Goal: Task Accomplishment & Management: Use online tool/utility

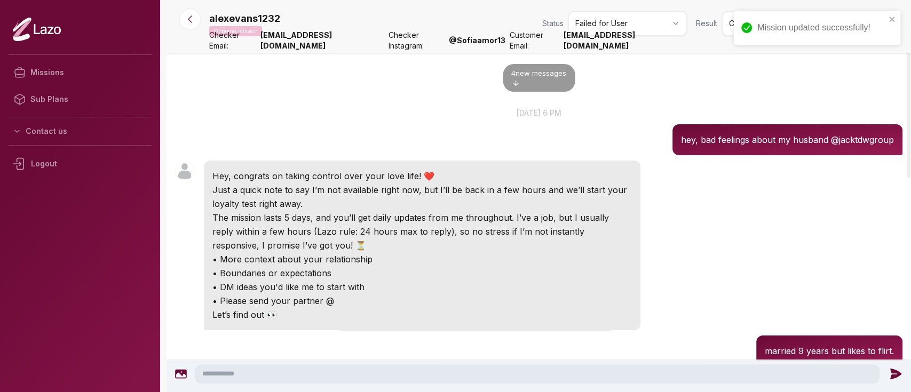
scroll to position [50, 0]
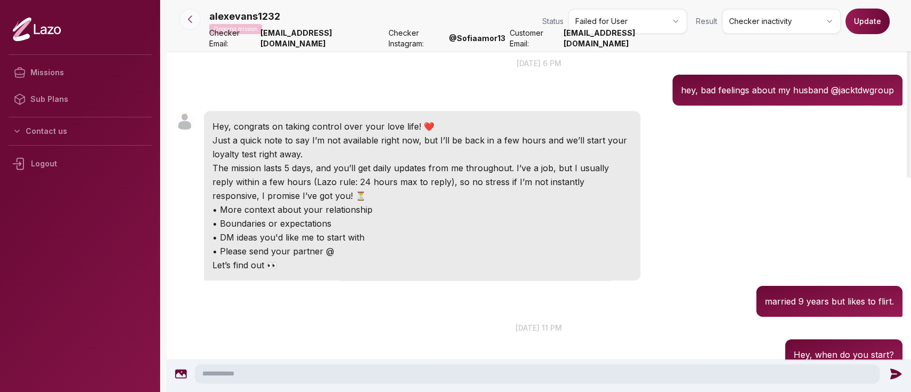
click at [192, 23] on icon at bounding box center [190, 19] width 11 height 11
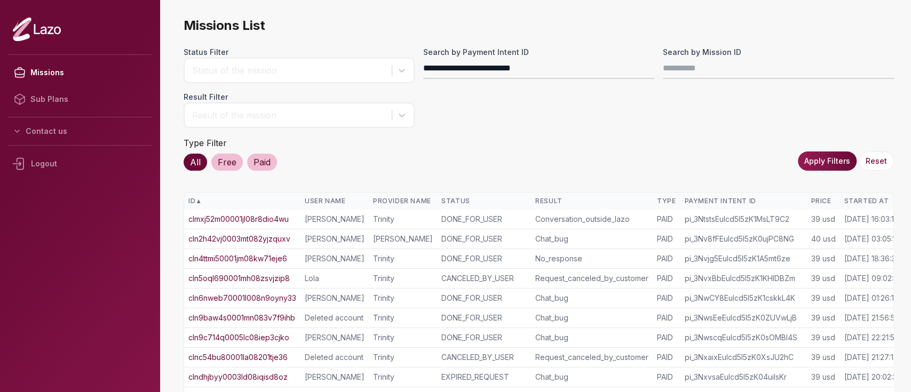
type input "**********"
click at [814, 160] on button "Apply Filters" at bounding box center [827, 161] width 59 height 19
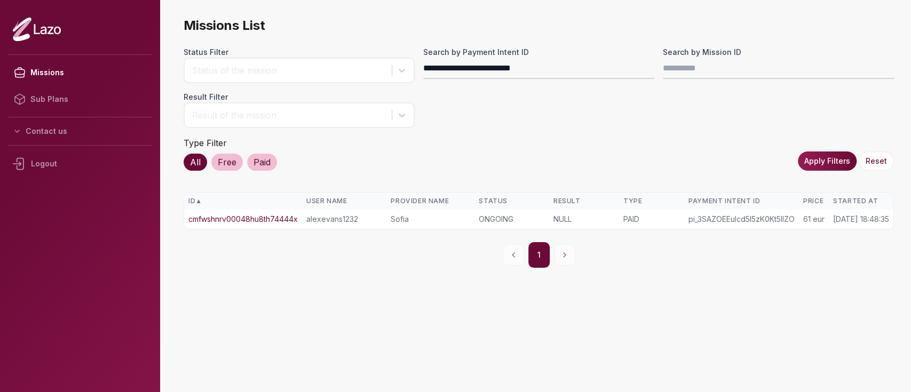
click at [282, 216] on link "cmfwshnrv00048hu8th74444x" at bounding box center [242, 219] width 109 height 11
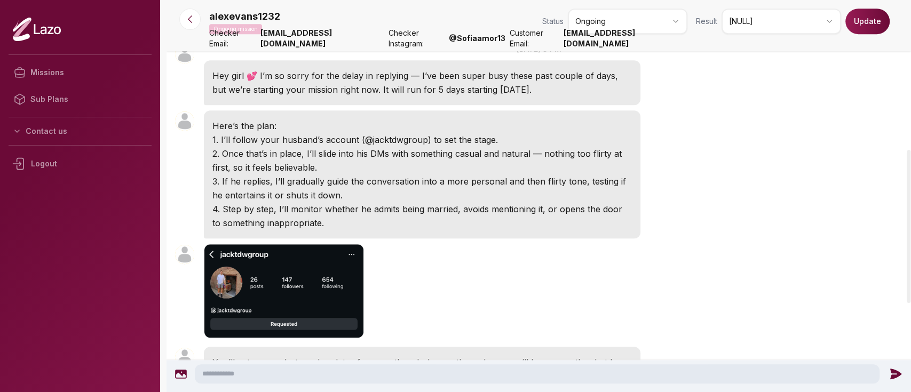
scroll to position [307, 0]
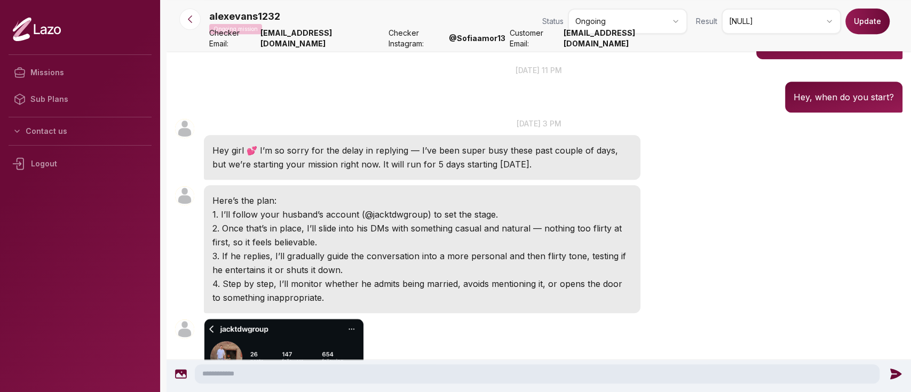
click at [218, 48] on span "Checker Email:" at bounding box center [232, 38] width 47 height 21
click at [196, 30] on nav "alexevans1232 Ongoing mission Status Ongoing Result [NULL] Update Checker Email…" at bounding box center [538, 25] width 744 height 51
click at [195, 26] on button at bounding box center [189, 19] width 21 height 21
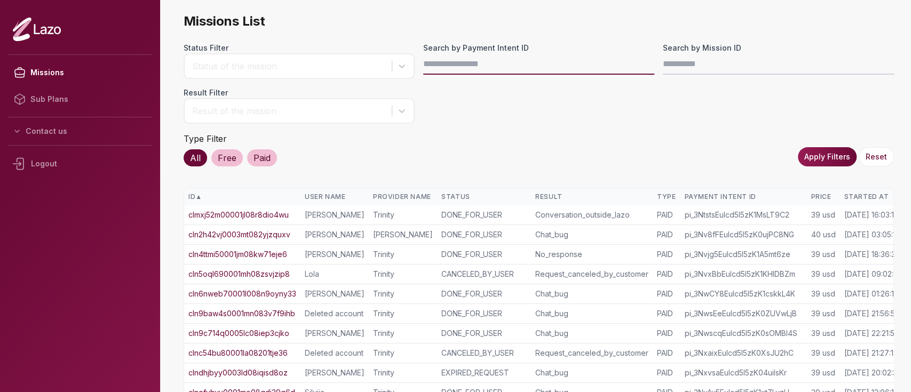
click at [452, 63] on input "Search by Payment Intent ID" at bounding box center [538, 63] width 231 height 21
paste input "**********"
type input "**********"
click at [808, 156] on button "Apply Filters" at bounding box center [827, 156] width 59 height 19
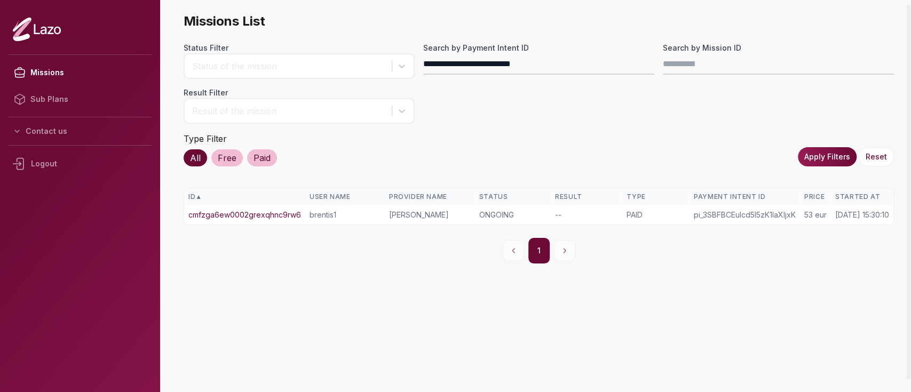
click at [259, 207] on td "cmfzga6ew0002grexqhnc9rw6" at bounding box center [244, 214] width 121 height 19
click at [259, 213] on link "cmfzga6ew0002grexqhnc9rw6" at bounding box center [244, 215] width 113 height 11
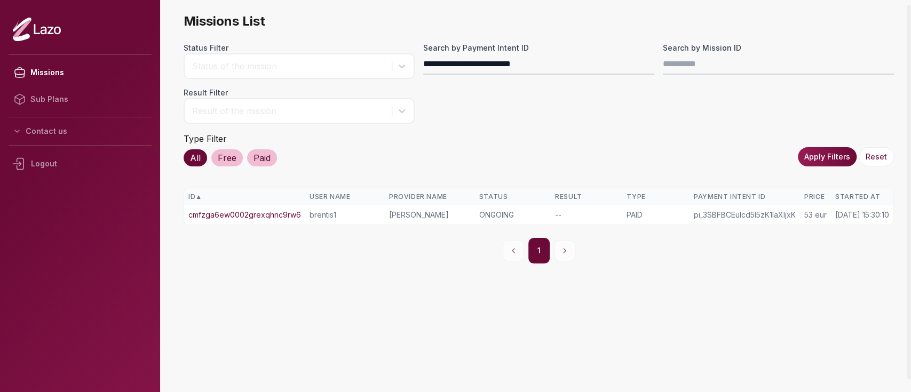
click at [259, 213] on link "cmfzga6ew0002grexqhnc9rw6" at bounding box center [244, 215] width 113 height 11
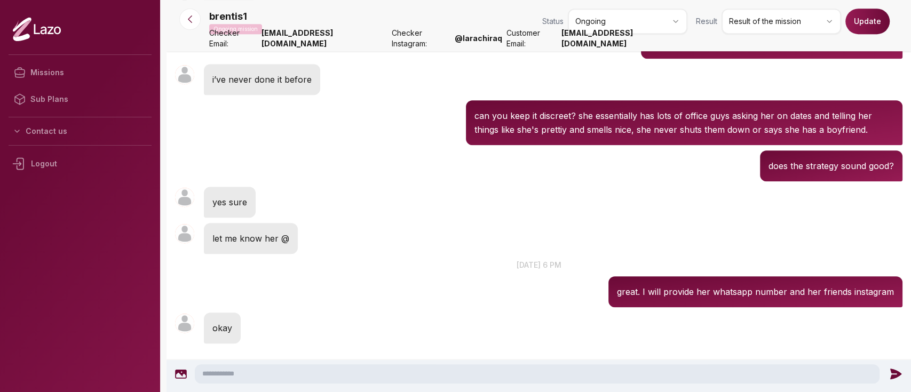
scroll to position [427, 0]
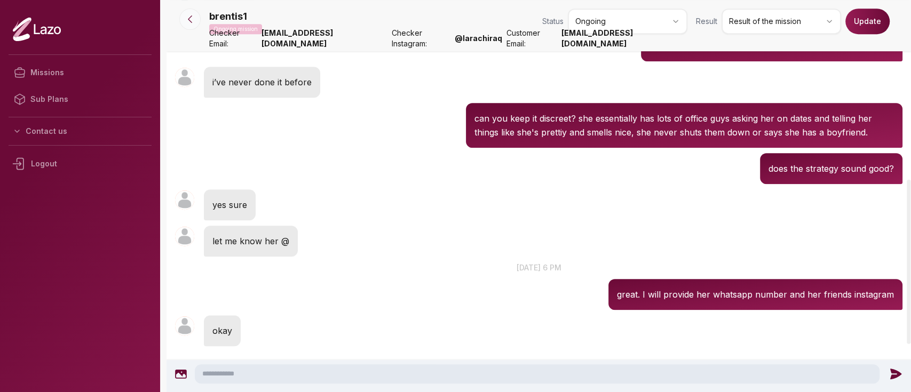
click at [194, 11] on button at bounding box center [189, 19] width 21 height 21
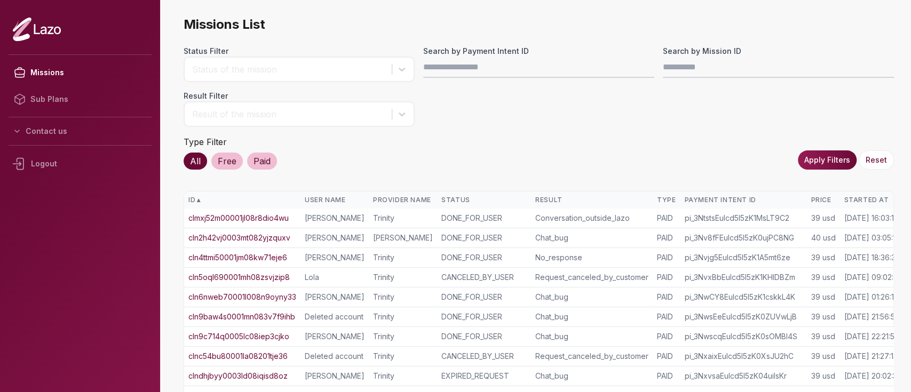
click at [855, 196] on div "Started At" at bounding box center [873, 200] width 58 height 9
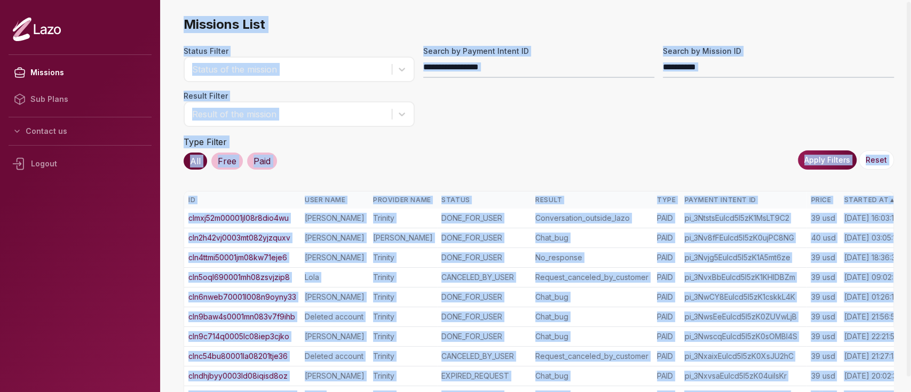
click at [855, 196] on div "Started At ▲" at bounding box center [873, 200] width 58 height 9
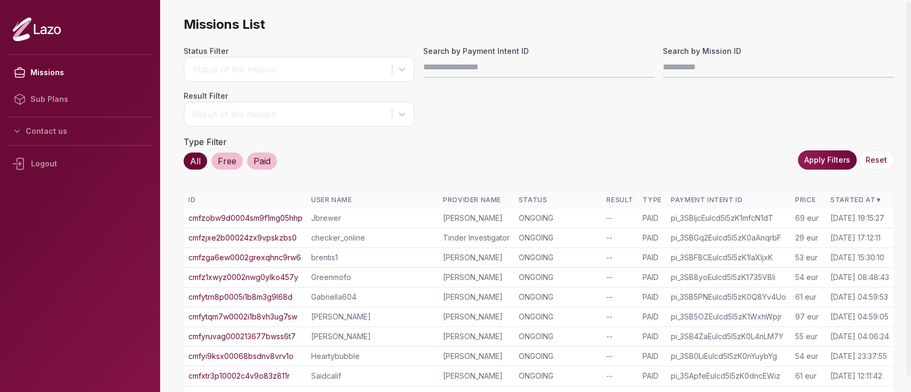
click at [737, 130] on div "Status Filter Status of the mission Search by Payment Intent ID Search by Missi…" at bounding box center [539, 108] width 710 height 124
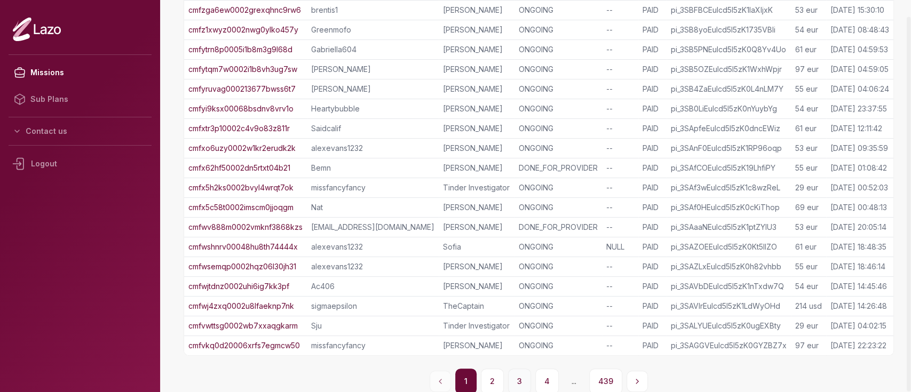
click at [524, 373] on button "3" at bounding box center [519, 382] width 23 height 26
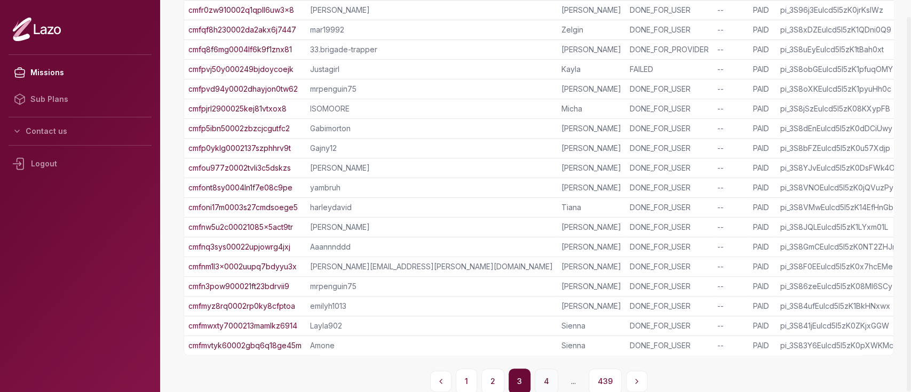
click at [544, 380] on button "4" at bounding box center [546, 382] width 23 height 26
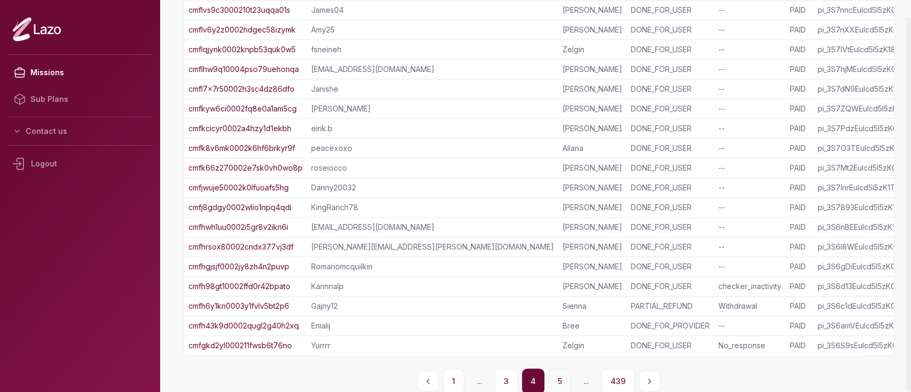
click at [561, 385] on button "5" at bounding box center [560, 382] width 22 height 26
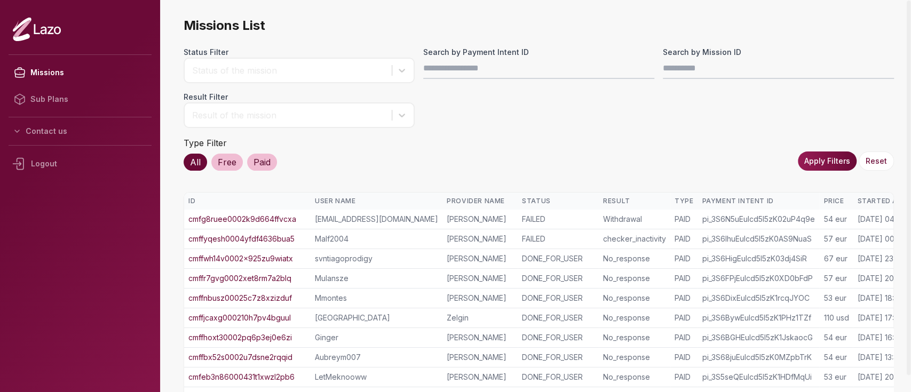
scroll to position [260, 0]
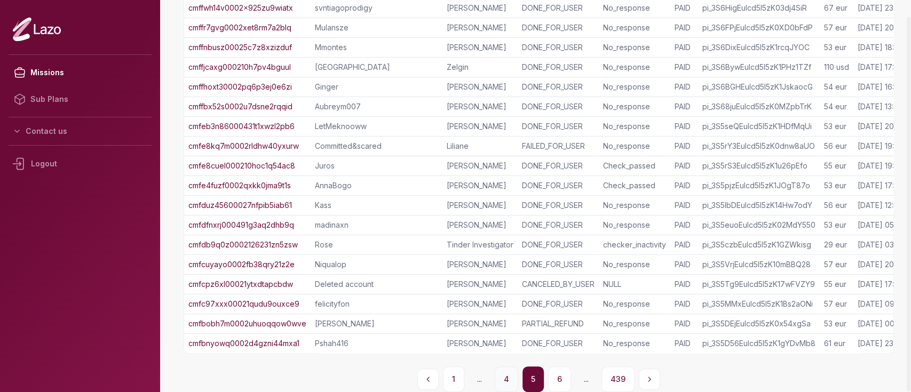
click at [517, 372] on button "4" at bounding box center [506, 380] width 23 height 26
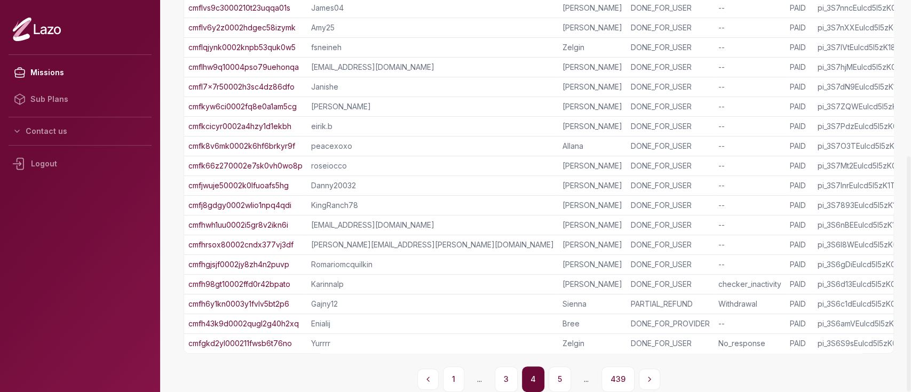
click at [287, 180] on link "cmfjwuje50002k0lfuoafs5hg" at bounding box center [238, 185] width 100 height 11
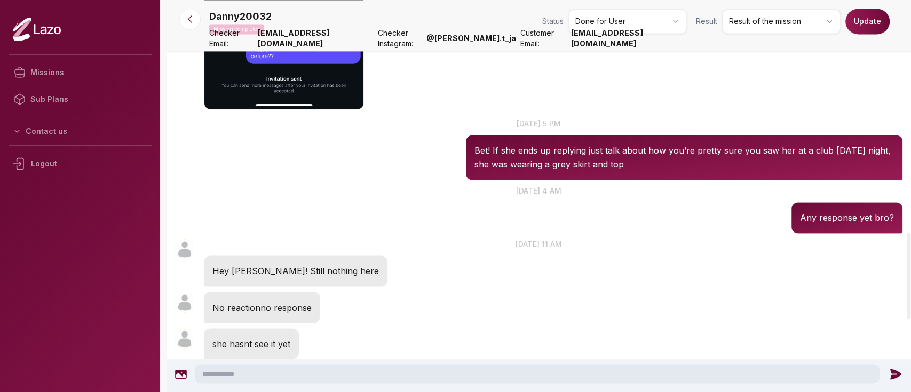
scroll to position [1052, 0]
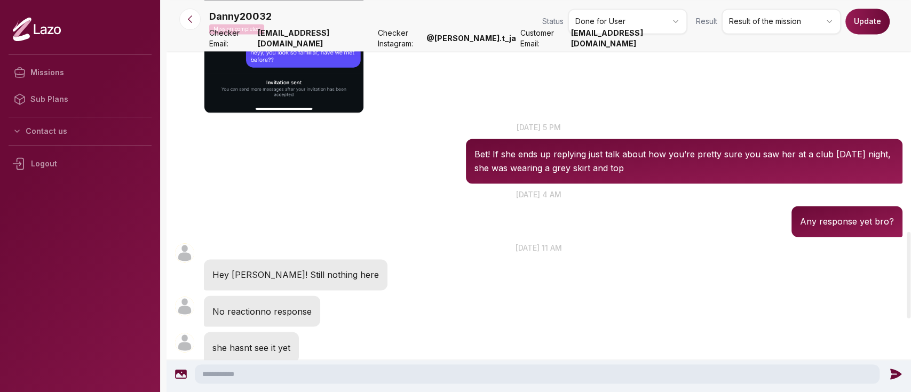
click at [779, 30] on html "Missions Sub Plans Contact us Logout Danny20032 Mission completed Status Done f…" at bounding box center [455, 196] width 911 height 392
click at [863, 29] on button "Update" at bounding box center [867, 22] width 44 height 26
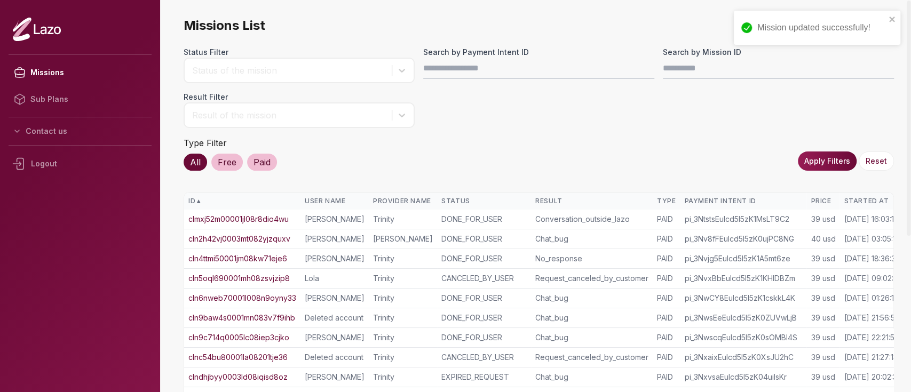
click at [864, 197] on div "Started At" at bounding box center [873, 201] width 58 height 9
click at [864, 197] on div "Started At ▲" at bounding box center [873, 201] width 58 height 9
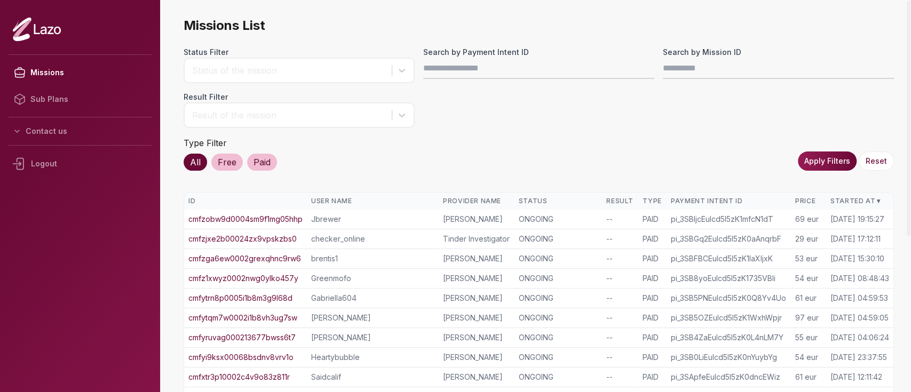
scroll to position [249, 0]
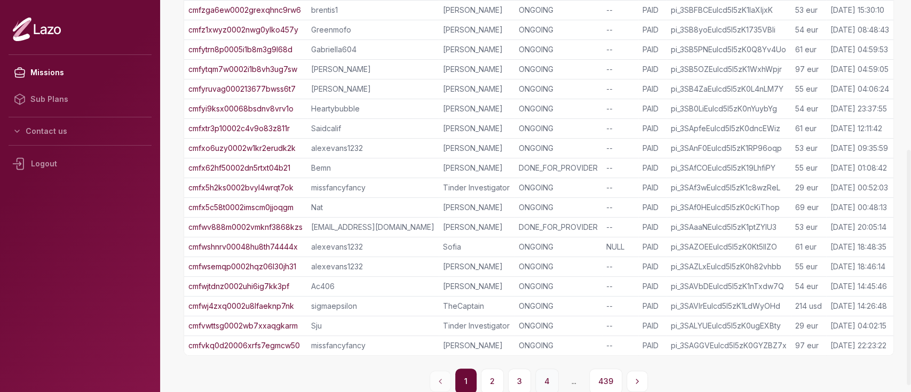
click at [551, 369] on button "4" at bounding box center [546, 382] width 23 height 26
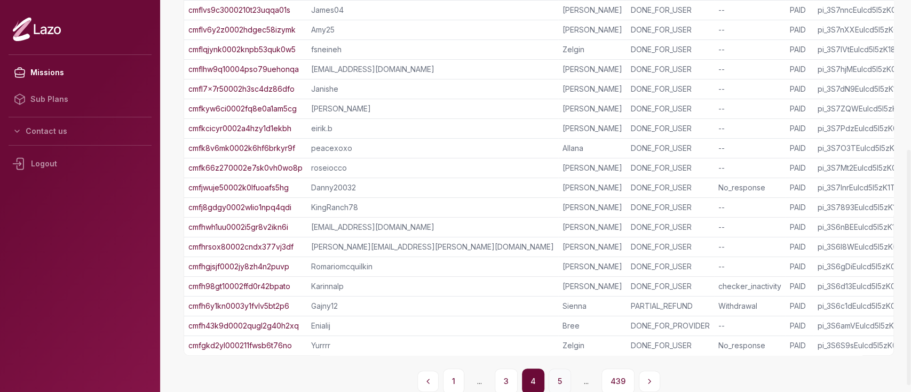
click at [560, 384] on button "5" at bounding box center [560, 382] width 22 height 26
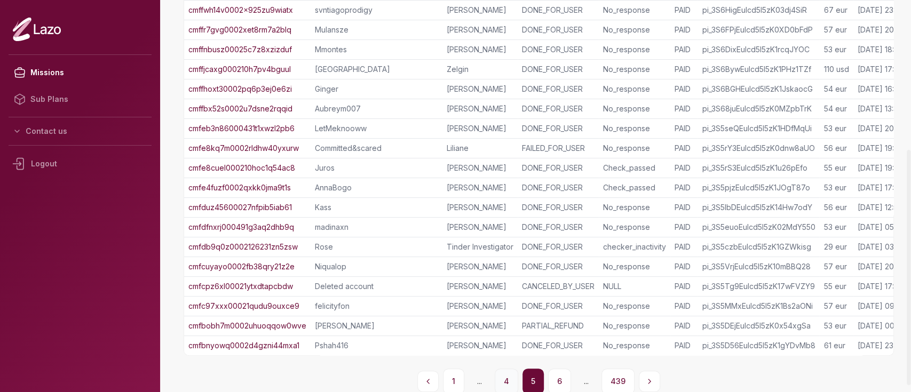
click at [512, 383] on button "4" at bounding box center [506, 382] width 23 height 26
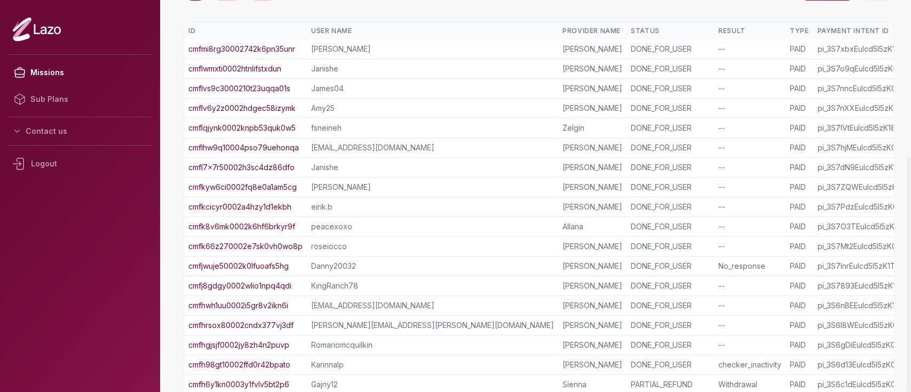
scroll to position [260, 0]
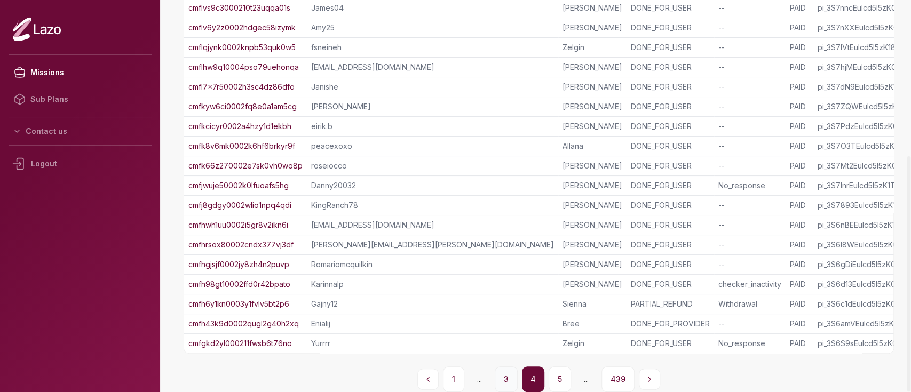
click at [508, 374] on button "3" at bounding box center [506, 380] width 23 height 26
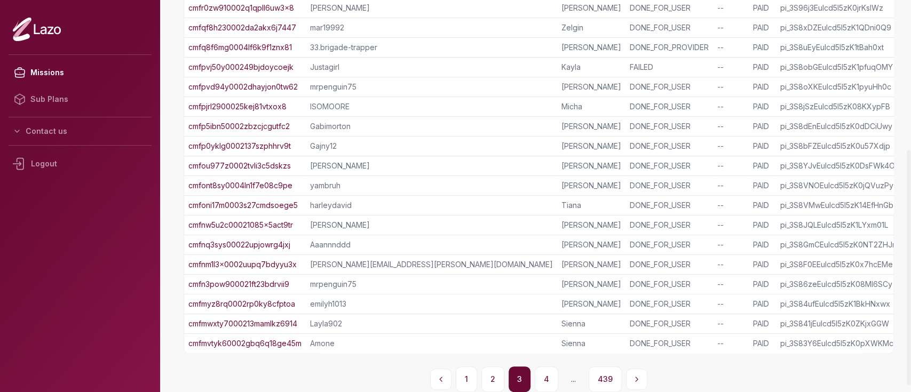
scroll to position [249, 0]
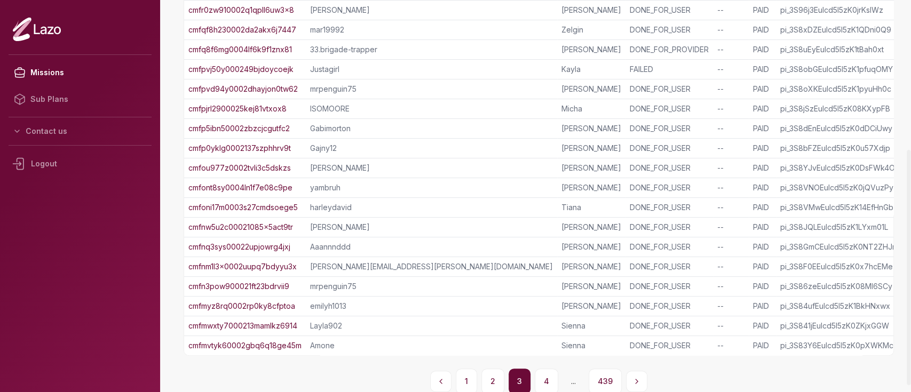
click at [282, 305] on link "cmfmyz8rq0002rp0ky8cfptoa" at bounding box center [241, 306] width 107 height 11
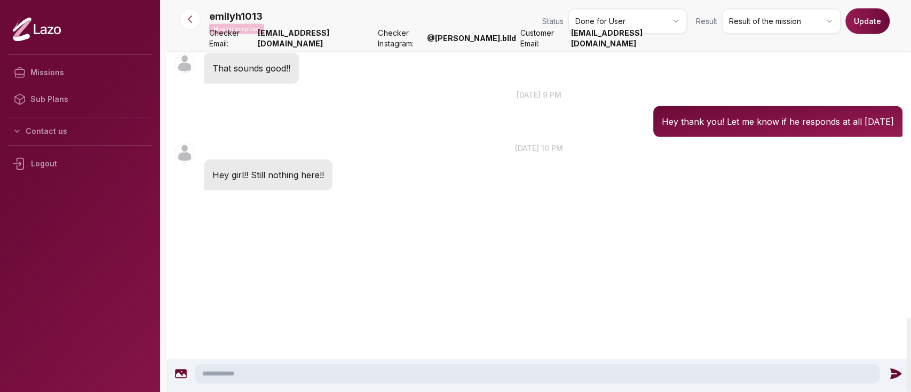
scroll to position [2098, 0]
click at [782, 20] on html "Missions Sub Plans Contact us Logout emilyh1013 Mission completed Status Done f…" at bounding box center [455, 196] width 911 height 392
click at [876, 23] on button "Update" at bounding box center [867, 22] width 44 height 26
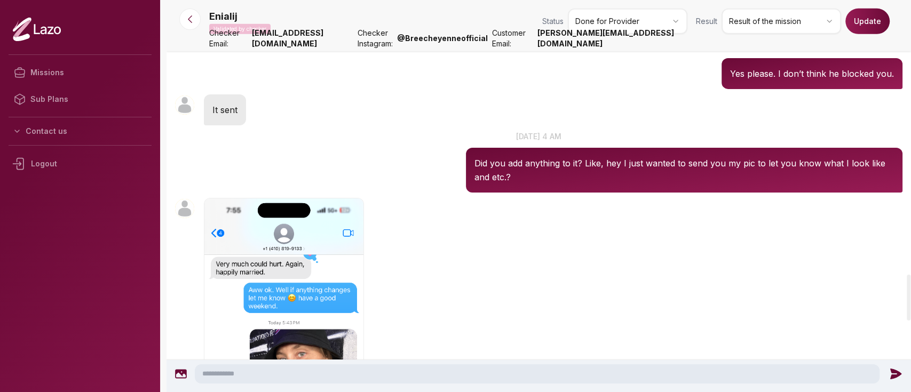
scroll to position [2334, 0]
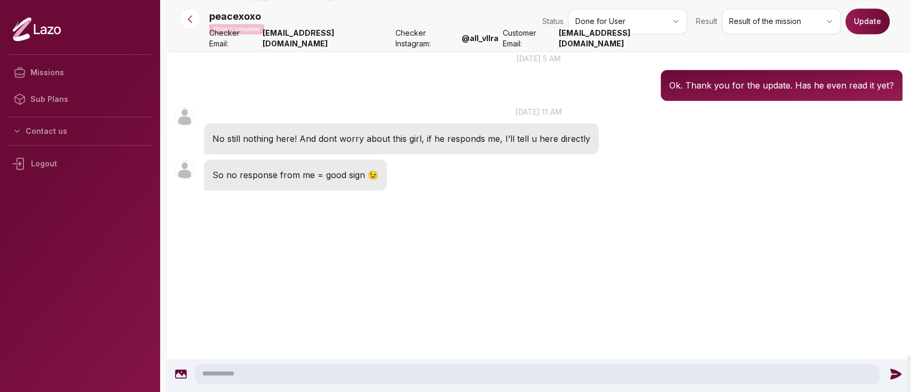
scroll to position [4091, 0]
click at [791, 23] on html "Missions Sub Plans Contact us Logout peacexoxo Mission completed Status Done fo…" at bounding box center [455, 196] width 911 height 392
click at [866, 19] on button "Update" at bounding box center [867, 22] width 44 height 26
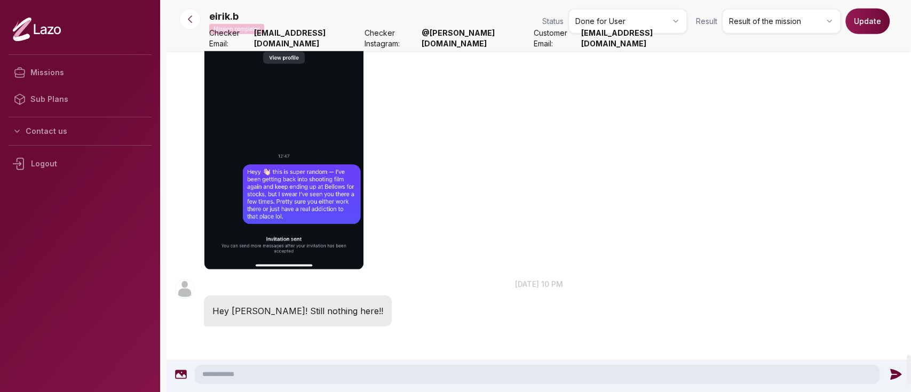
scroll to position [4906, 0]
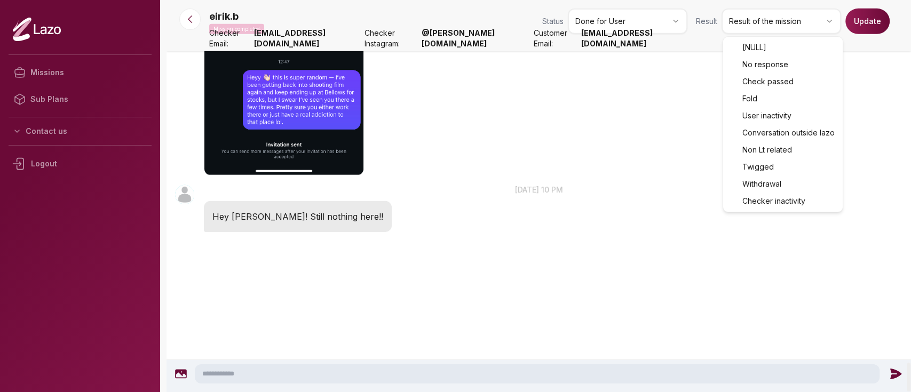
click at [771, 20] on html "Missions Sub Plans Contact us Logout eirik.b Mission completed Status Done for …" at bounding box center [455, 196] width 911 height 392
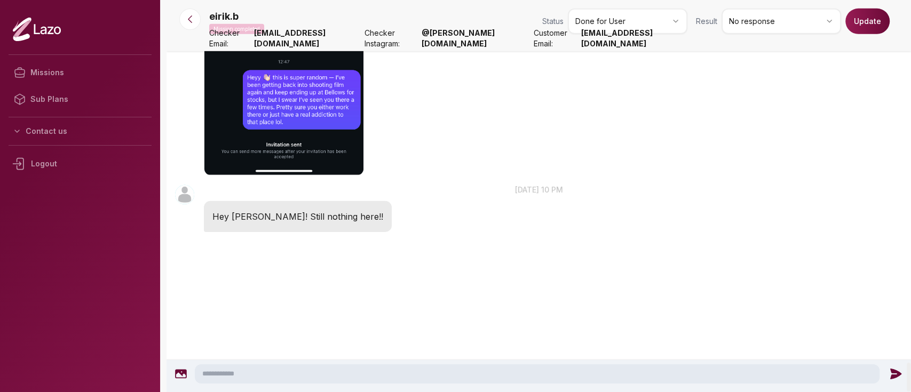
click at [868, 25] on button "Update" at bounding box center [867, 22] width 44 height 26
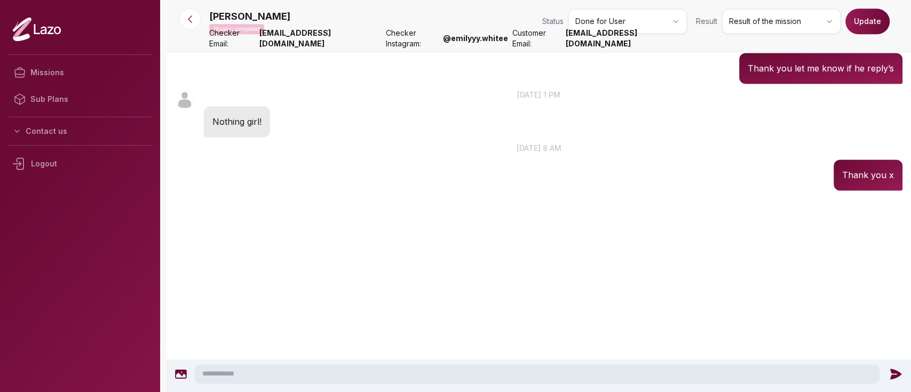
scroll to position [1019, 0]
click at [741, 34] on div "Chloe Mission completed Status Done for User Result Result of the mission Update" at bounding box center [555, 24] width 693 height 30
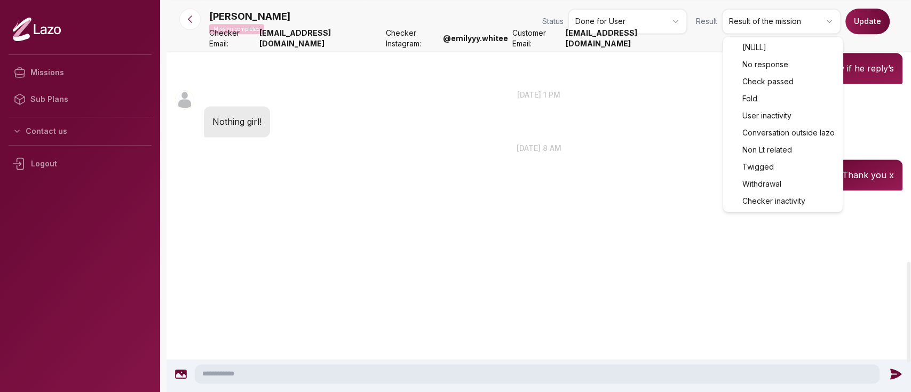
click at [756, 21] on html "Missions Sub Plans Contact us Logout Chloe Mission completed Status Done for Us…" at bounding box center [455, 196] width 911 height 392
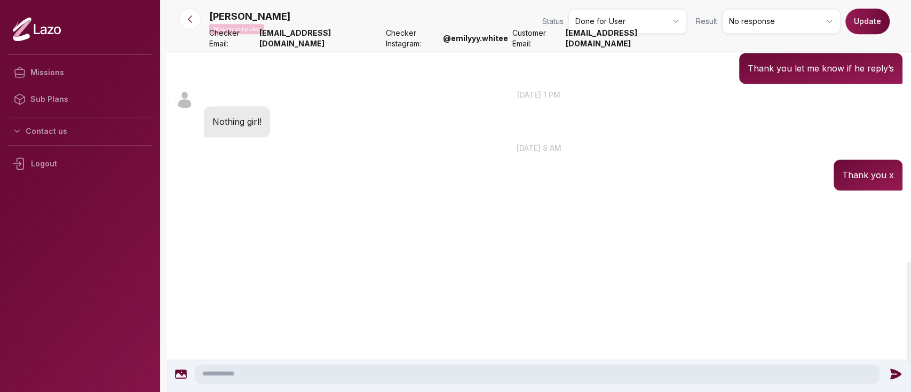
click at [860, 18] on button "Update" at bounding box center [867, 22] width 44 height 26
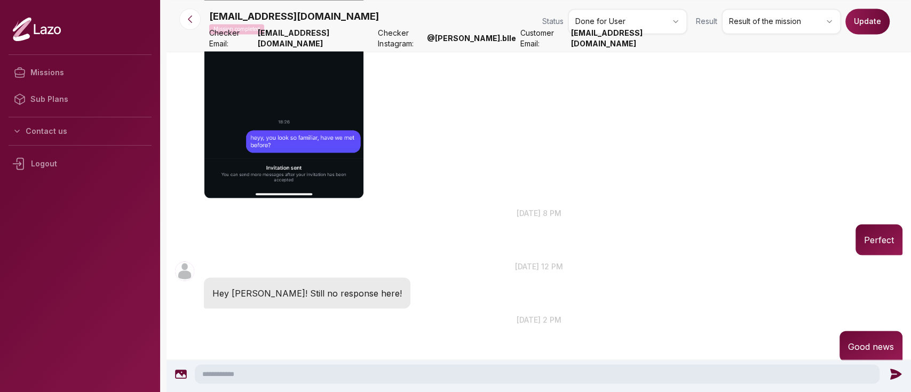
scroll to position [1263, 0]
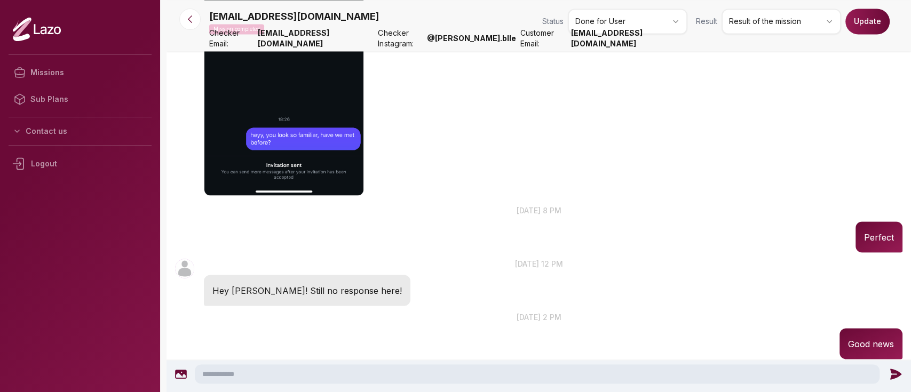
click at [764, 18] on html "Missions Sub Plans Contact us Logout gchange86@gmail.com Mission completed Stat…" at bounding box center [455, 196] width 911 height 392
click at [864, 29] on button "Update" at bounding box center [867, 22] width 44 height 26
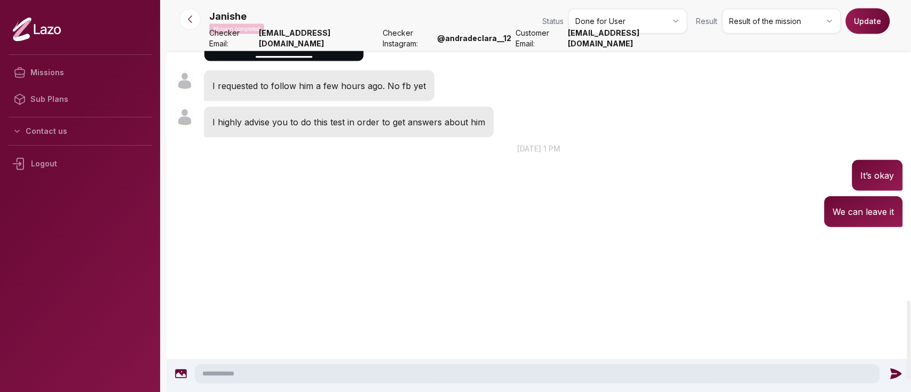
scroll to position [1549, 0]
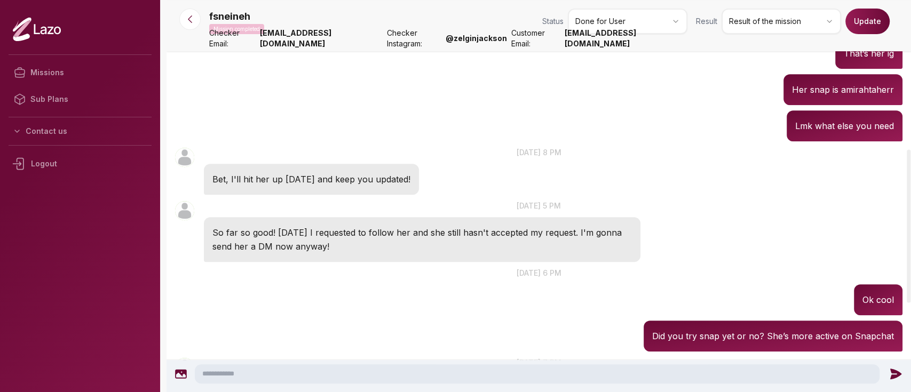
scroll to position [409, 0]
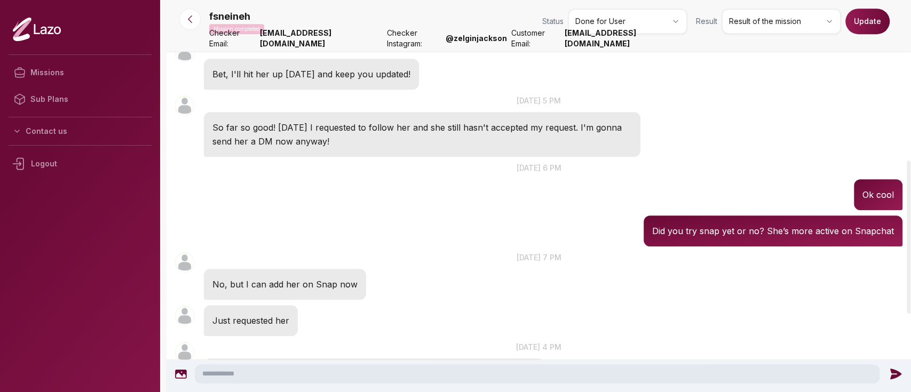
click at [752, 33] on html "Missions Sub Plans Contact us Logout fsneineh Mission completed Status Done for…" at bounding box center [455, 196] width 911 height 392
click at [777, 15] on html "Missions Sub Plans Contact us Logout fsneineh Mission completed Status Done for…" at bounding box center [455, 196] width 911 height 392
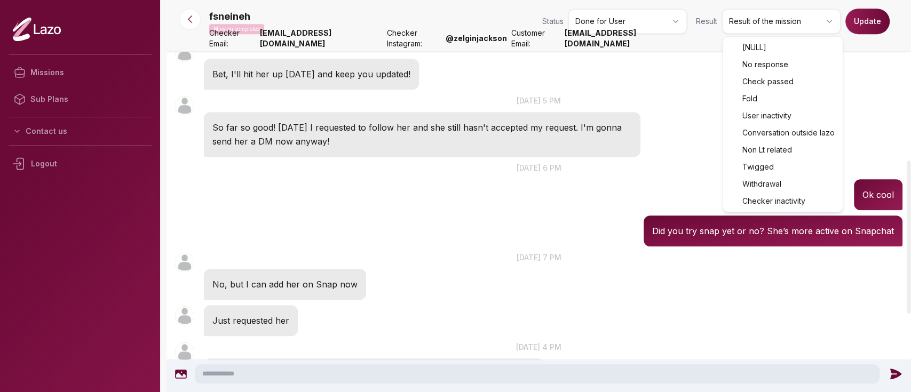
click at [777, 15] on html "Missions Sub Plans Contact us Logout fsneineh Mission completed Status Done for…" at bounding box center [455, 196] width 911 height 392
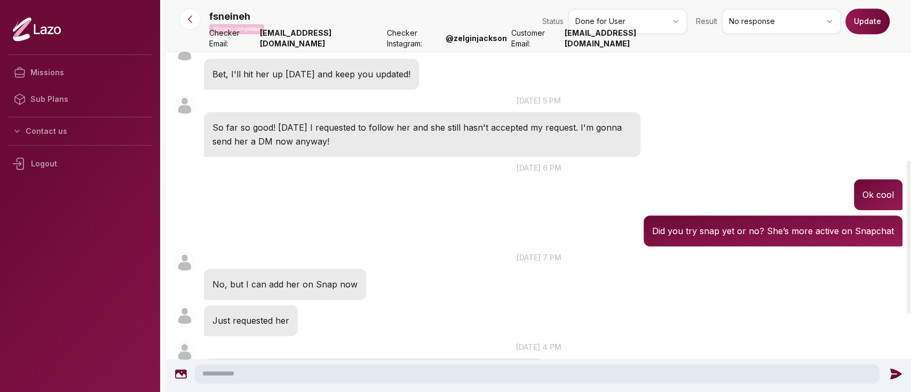
click at [872, 23] on button "Update" at bounding box center [867, 22] width 44 height 26
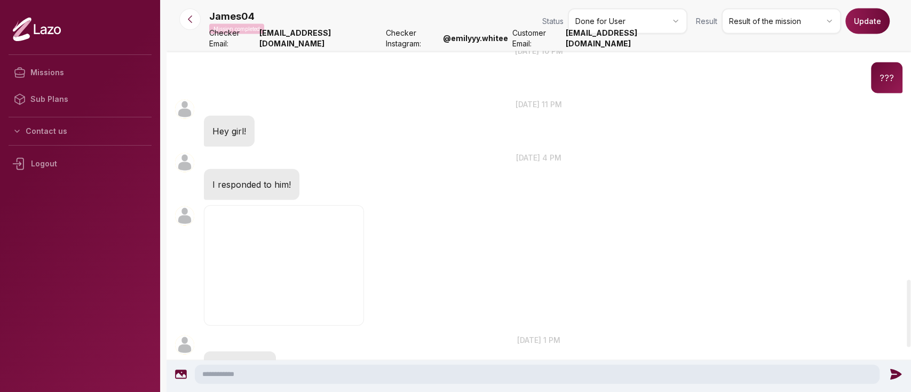
scroll to position [1626, 0]
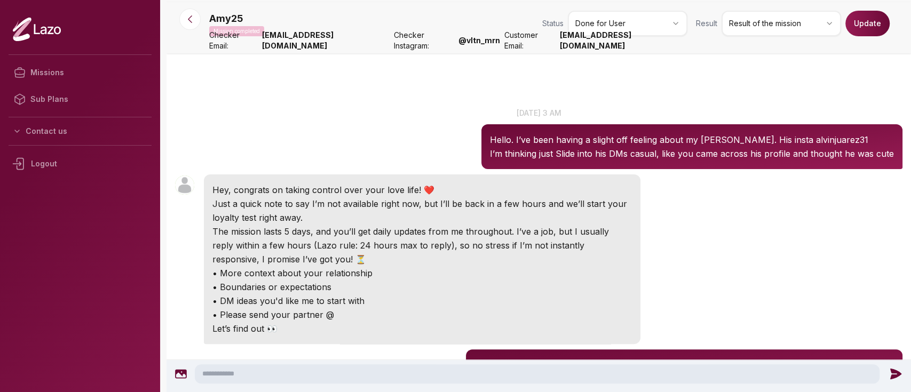
drag, startPoint x: 450, startPoint y: 11, endPoint x: 422, endPoint y: 148, distance: 140.0
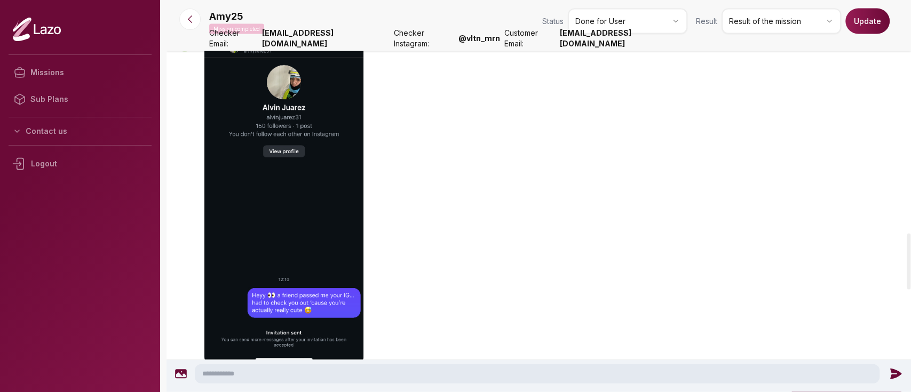
click at [441, 210] on div "Amy25 12:10" at bounding box center [538, 199] width 744 height 341
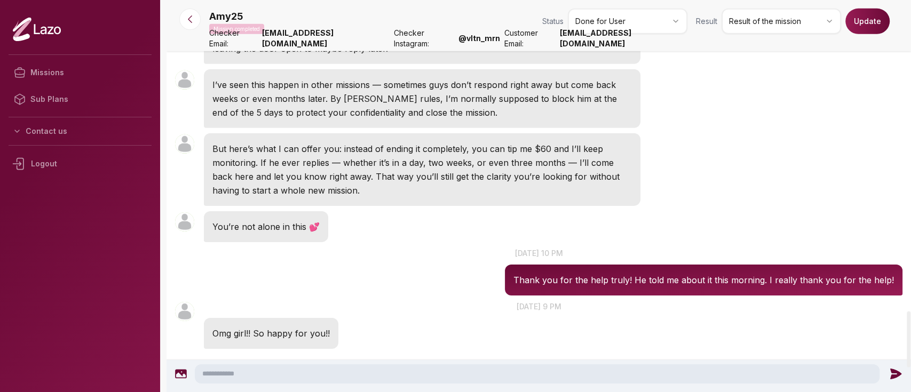
scroll to position [2203, 0]
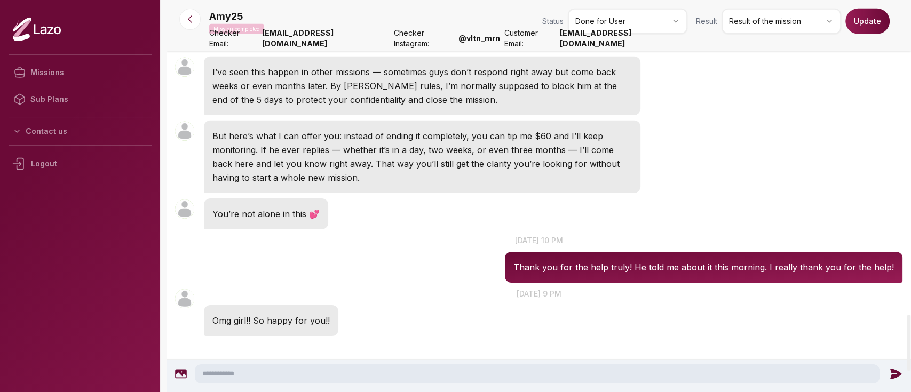
click at [618, 196] on div "Amy25 11:42 You’re not alone in this 💕" at bounding box center [538, 214] width 744 height 36
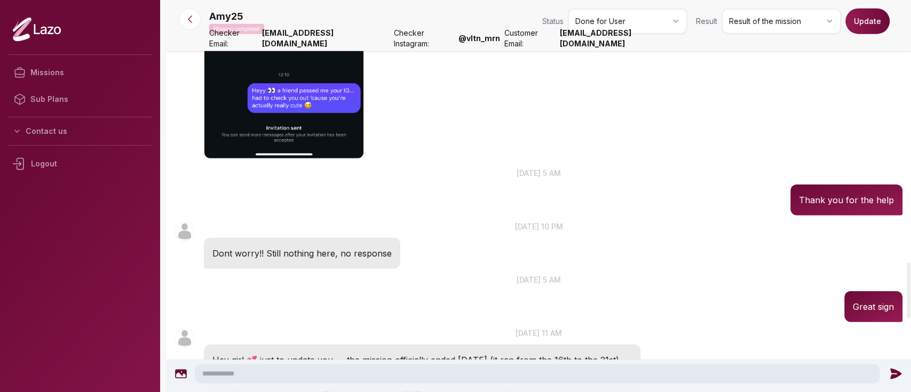
scroll to position [1823, 0]
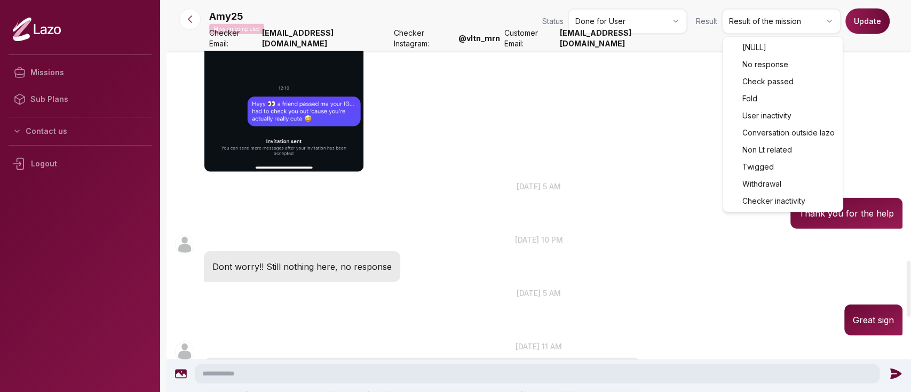
click at [775, 27] on html "Missions Sub Plans Contact us Logout Amy25 Mission completed Status Done for Us…" at bounding box center [455, 196] width 911 height 392
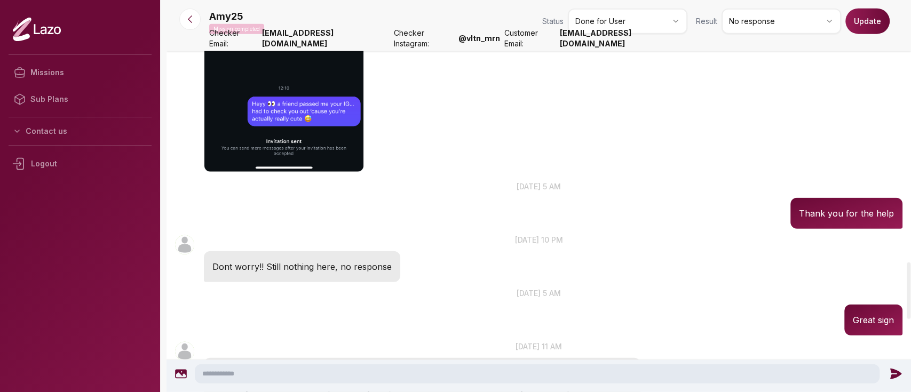
click at [867, 29] on button "Update" at bounding box center [867, 22] width 44 height 26
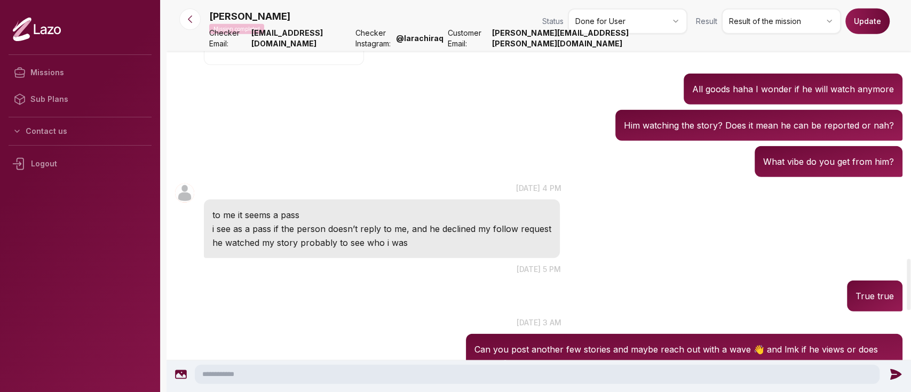
scroll to position [2226, 0]
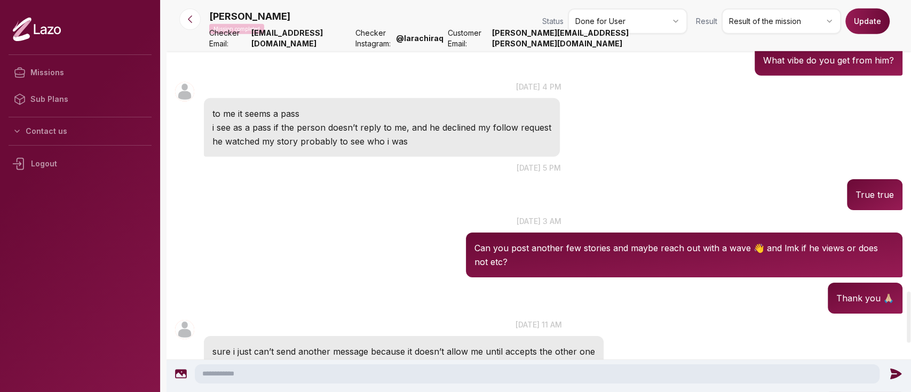
click at [444, 225] on p "[DATE] 3 am" at bounding box center [538, 221] width 744 height 11
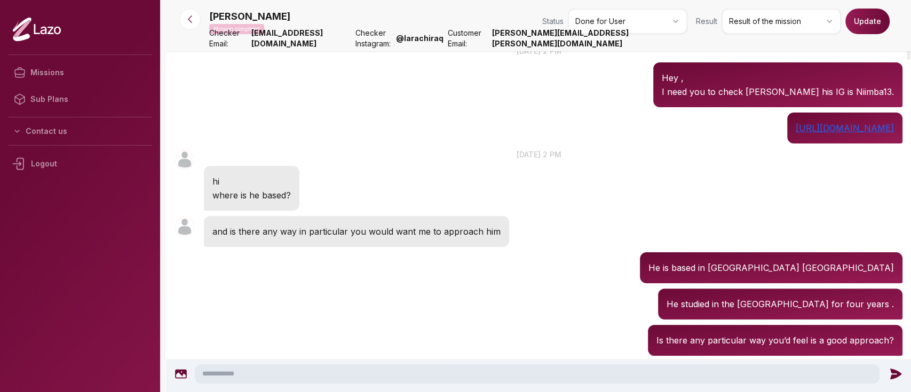
scroll to position [65, 0]
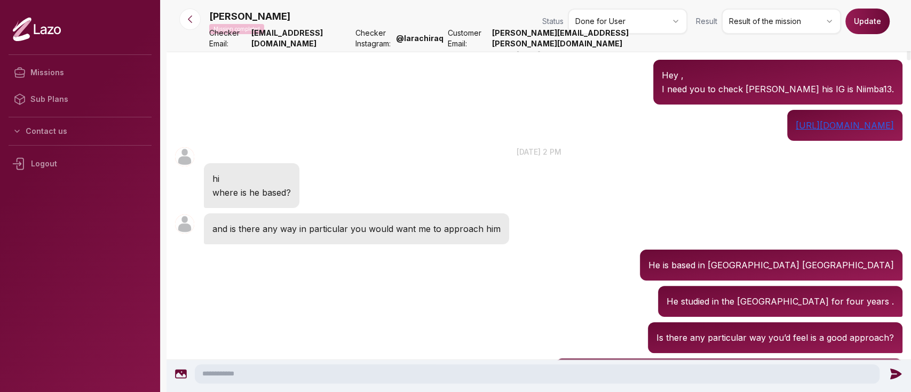
drag, startPoint x: 364, startPoint y: 238, endPoint x: 252, endPoint y: 287, distance: 122.6
click at [252, 287] on div "[PERSON_NAME] 14:13 He studied in the [GEOGRAPHIC_DATA] for four years ." at bounding box center [538, 301] width 744 height 36
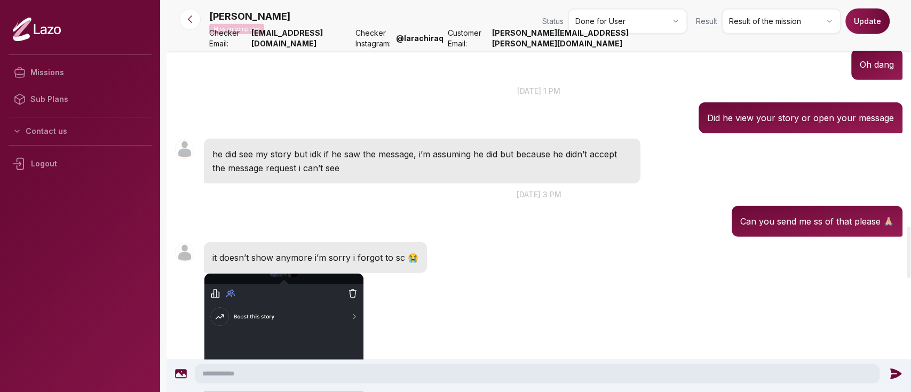
scroll to position [1726, 0]
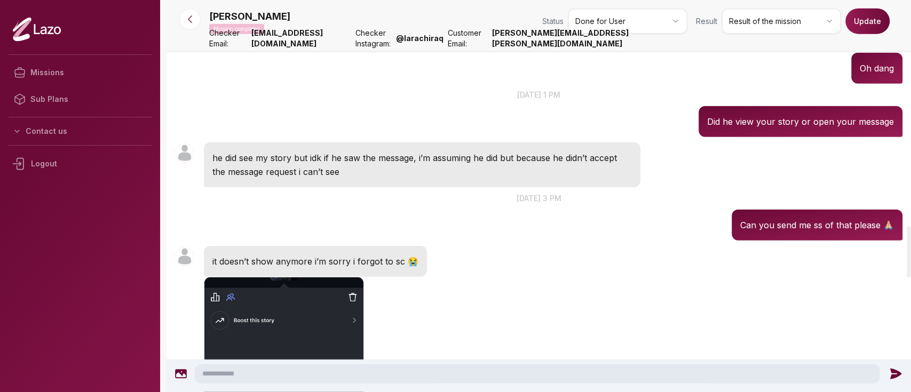
click at [755, 28] on html "Missions Sub Plans Contact us [PERSON_NAME] Mission completed Status Done for U…" at bounding box center [455, 196] width 911 height 392
click at [870, 28] on button "Update" at bounding box center [867, 22] width 44 height 26
